Goal: Information Seeking & Learning: Learn about a topic

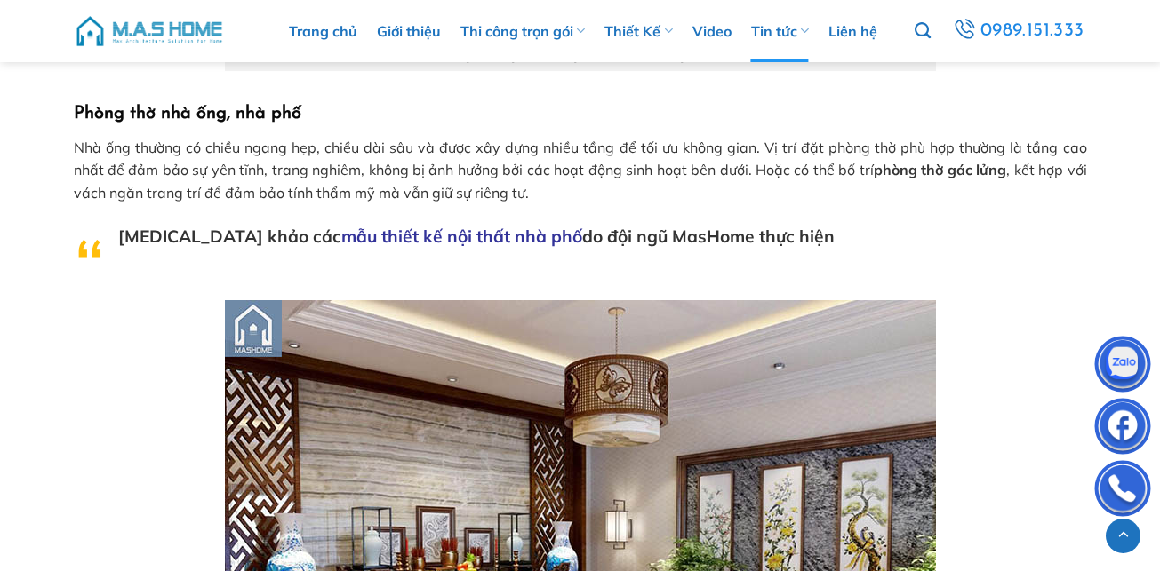
scroll to position [1955, 0]
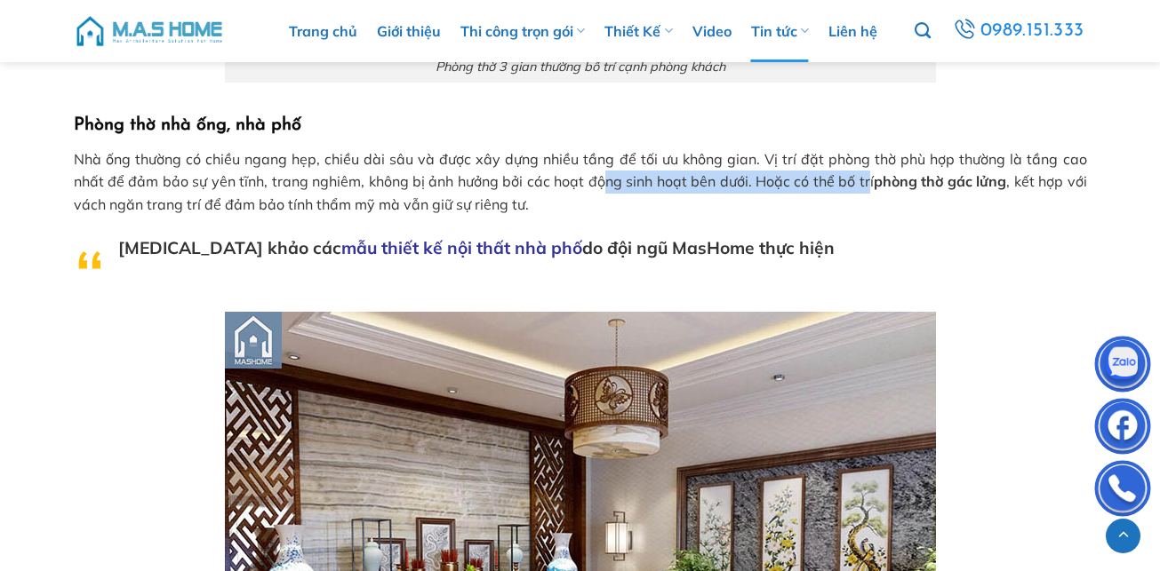
drag, startPoint x: 600, startPoint y: 187, endPoint x: 868, endPoint y: 187, distance: 268.4
click at [868, 187] on p "Nhà ống thường có chiều ngang hẹp, chiều dài sâu và được xây dựng nhiều tầng để…" at bounding box center [580, 182] width 1013 height 68
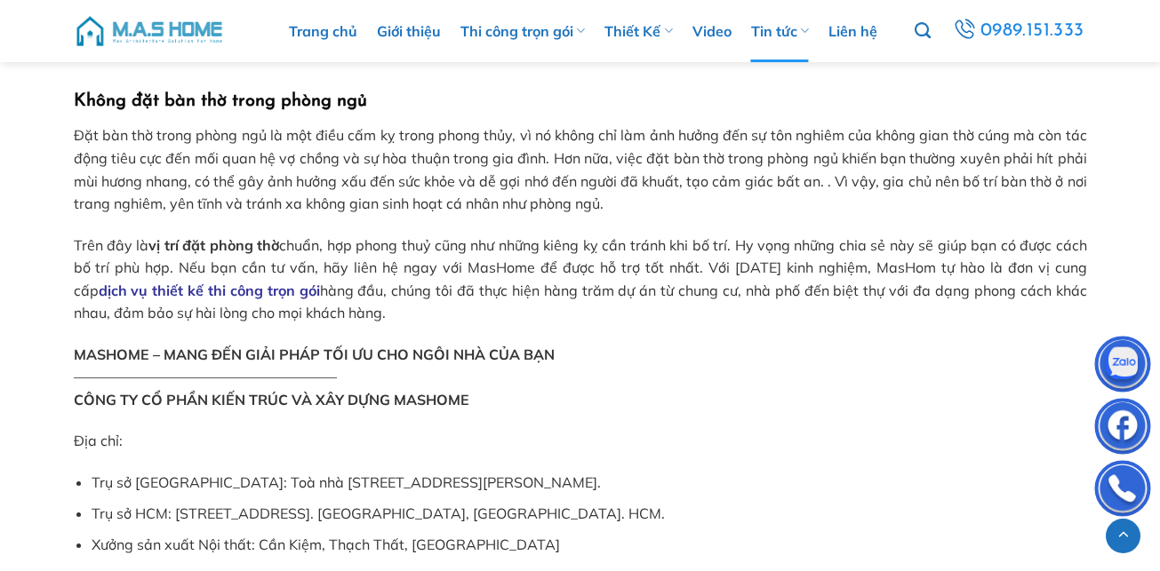
scroll to position [5866, 0]
drag, startPoint x: 74, startPoint y: 109, endPoint x: 636, endPoint y: 283, distance: 588.7
click at [153, 142] on p "Đặt bàn thờ trong phòng ngủ là một điều cấm kỵ trong phong thủy, vì nó không ch…" at bounding box center [580, 169] width 1013 height 91
drag, startPoint x: 74, startPoint y: 109, endPoint x: 476, endPoint y: 288, distance: 440.5
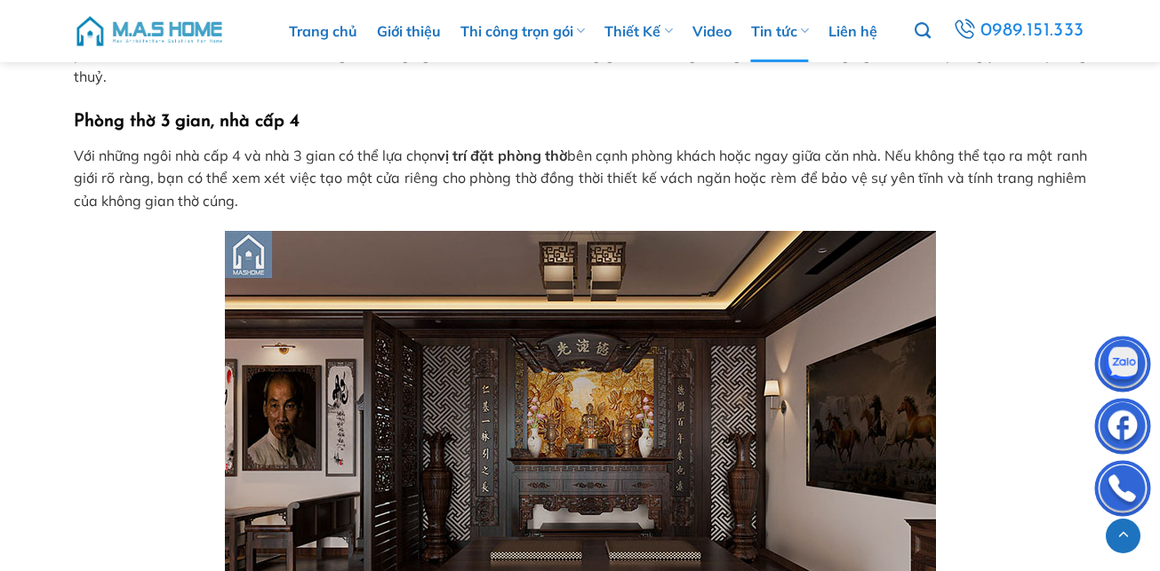
scroll to position [1333, 0]
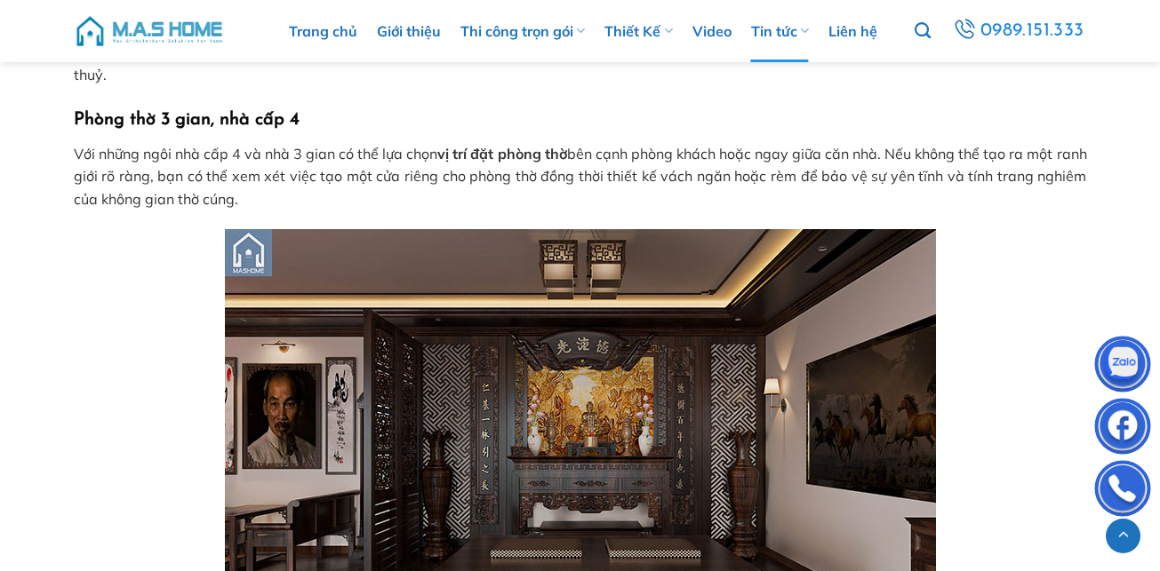
drag, startPoint x: 76, startPoint y: 152, endPoint x: 335, endPoint y: 198, distance: 263.6
click at [335, 198] on p "Với những ngôi nhà cấp 4 và nhà 3 gian có thể lựa chọn vị trí đặt phòng thờ bên…" at bounding box center [580, 177] width 1013 height 68
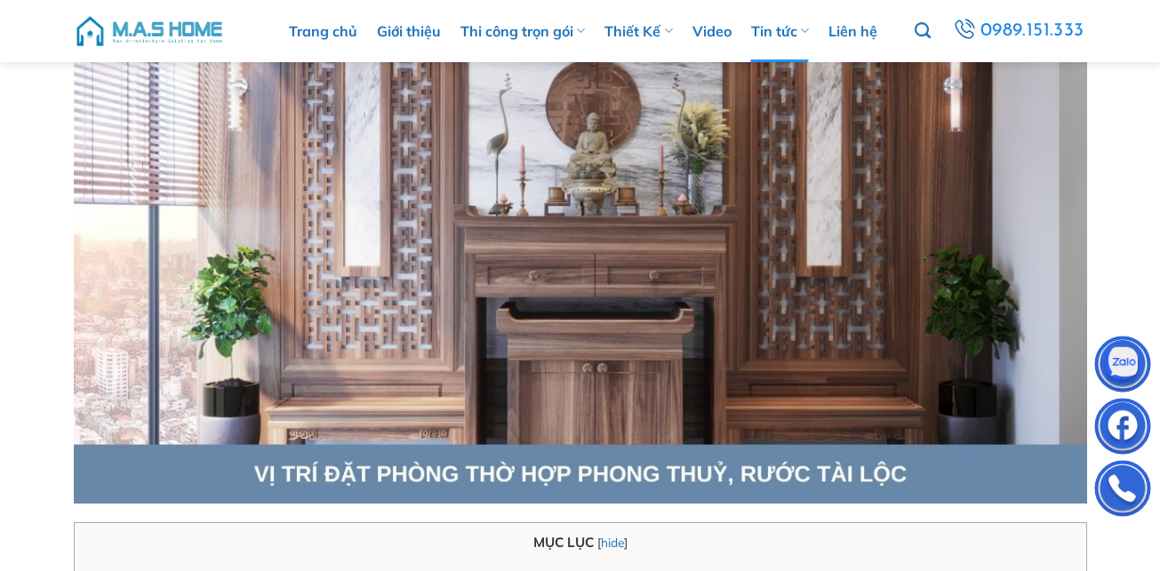
scroll to position [267, 0]
